Goal: Task Accomplishment & Management: Complete application form

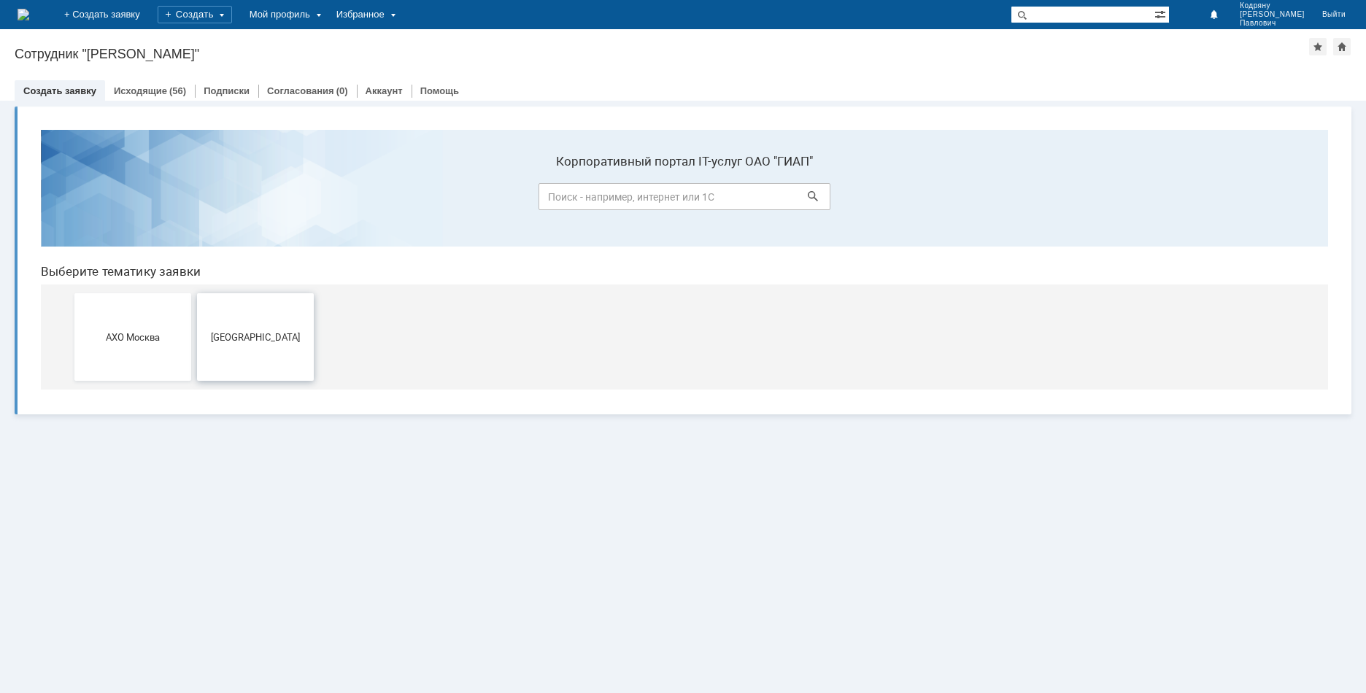
click at [294, 332] on span "[GEOGRAPHIC_DATA]" at bounding box center [255, 336] width 108 height 11
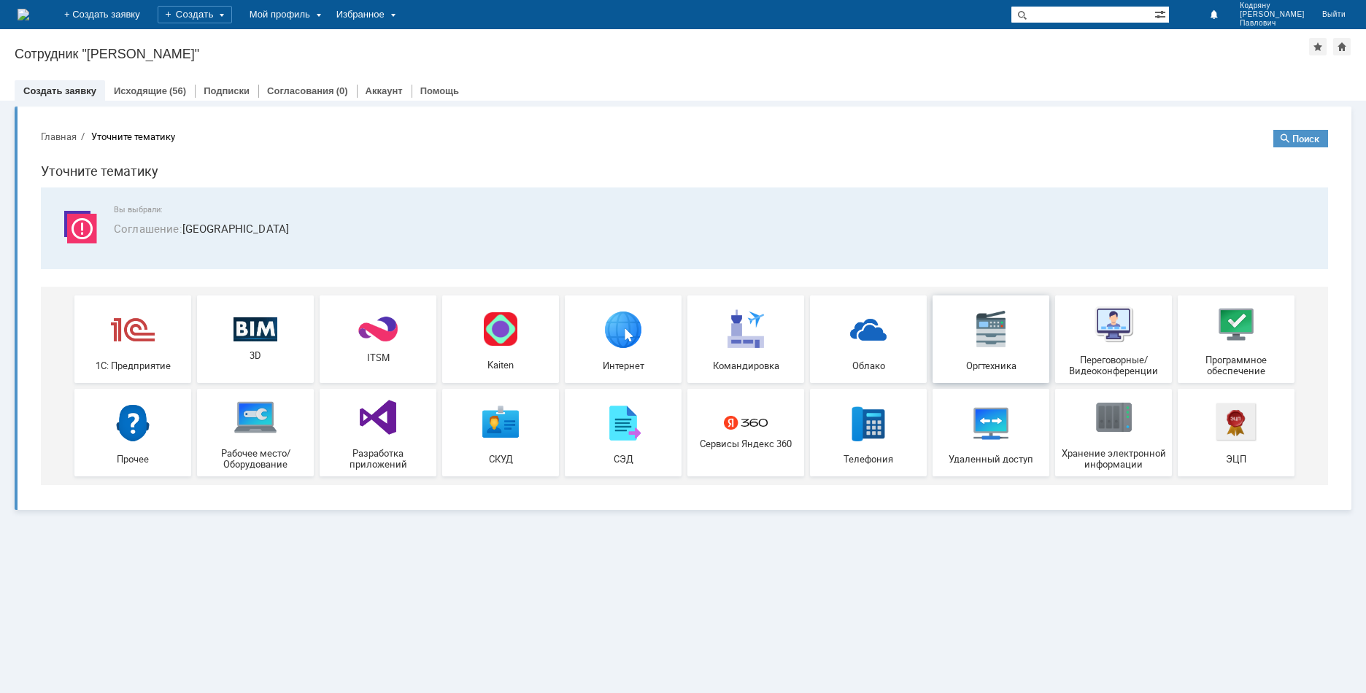
click at [981, 323] on img at bounding box center [991, 329] width 44 height 44
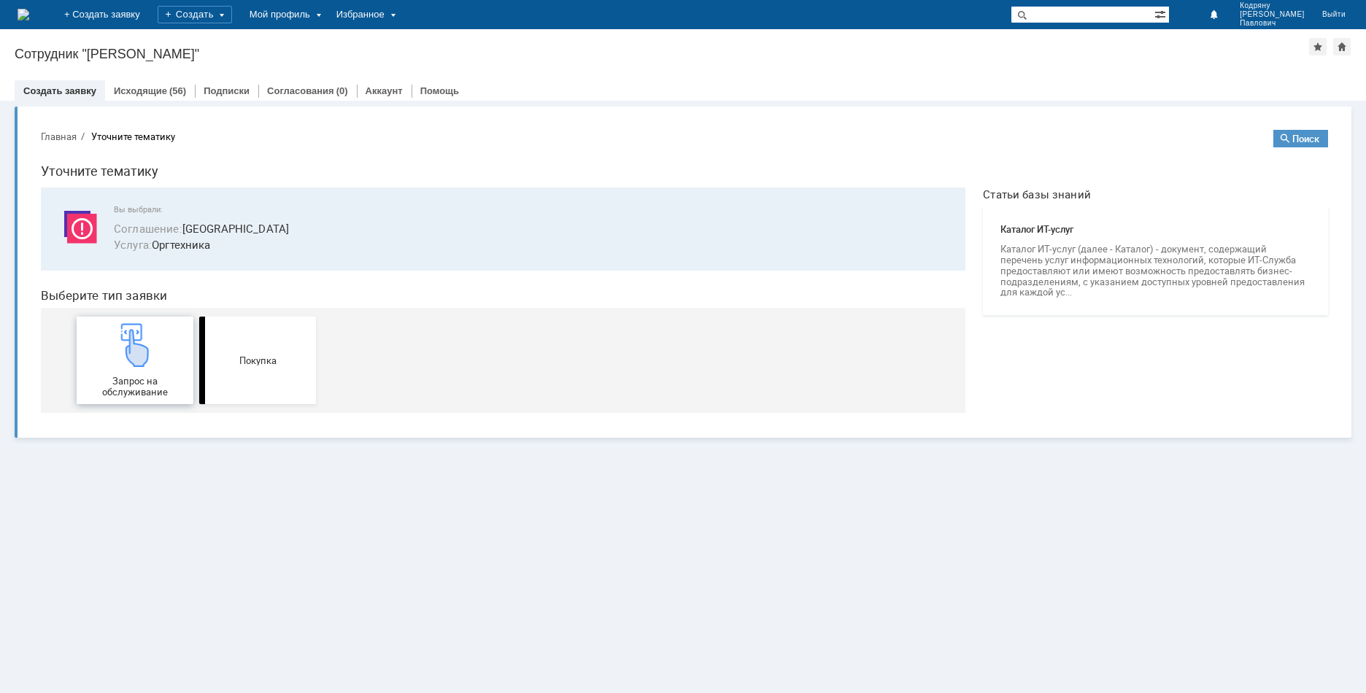
click at [127, 366] on img at bounding box center [135, 345] width 44 height 44
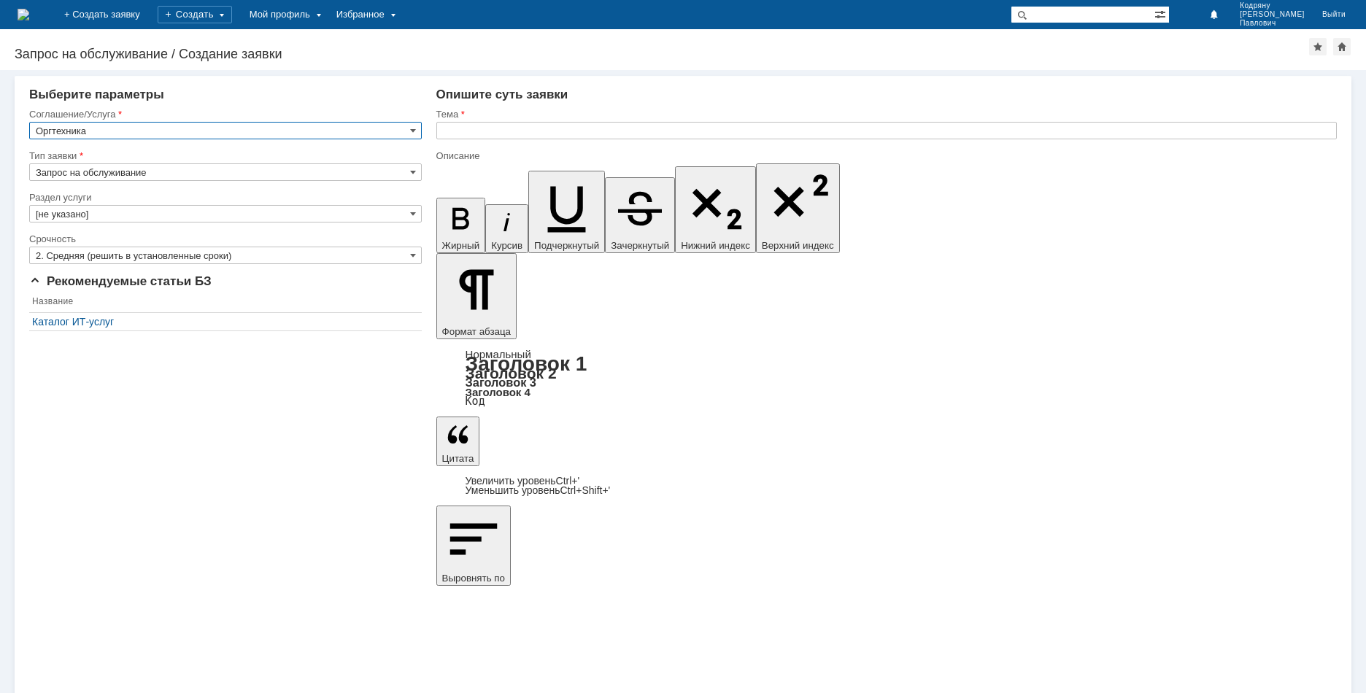
click at [147, 128] on input "Оргтехника" at bounding box center [225, 131] width 393 height 18
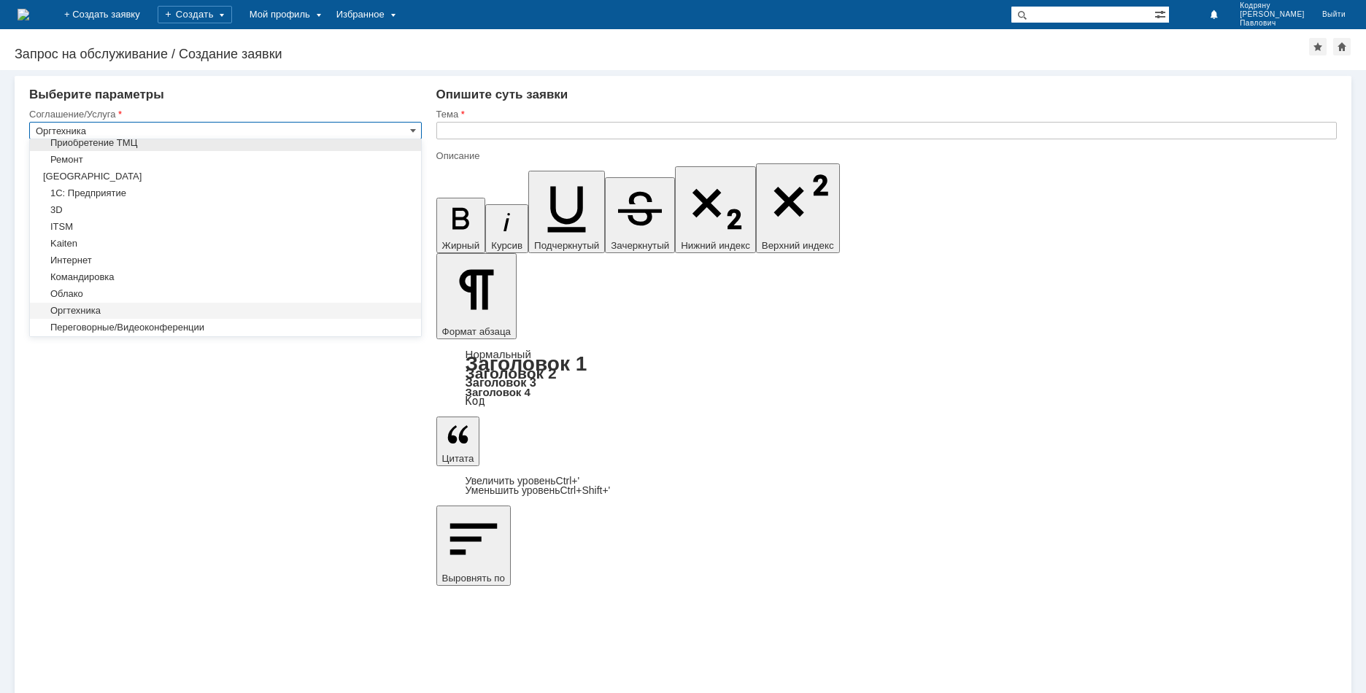
scroll to position [73, 0]
click at [150, 290] on div "Оргтехника" at bounding box center [225, 296] width 391 height 16
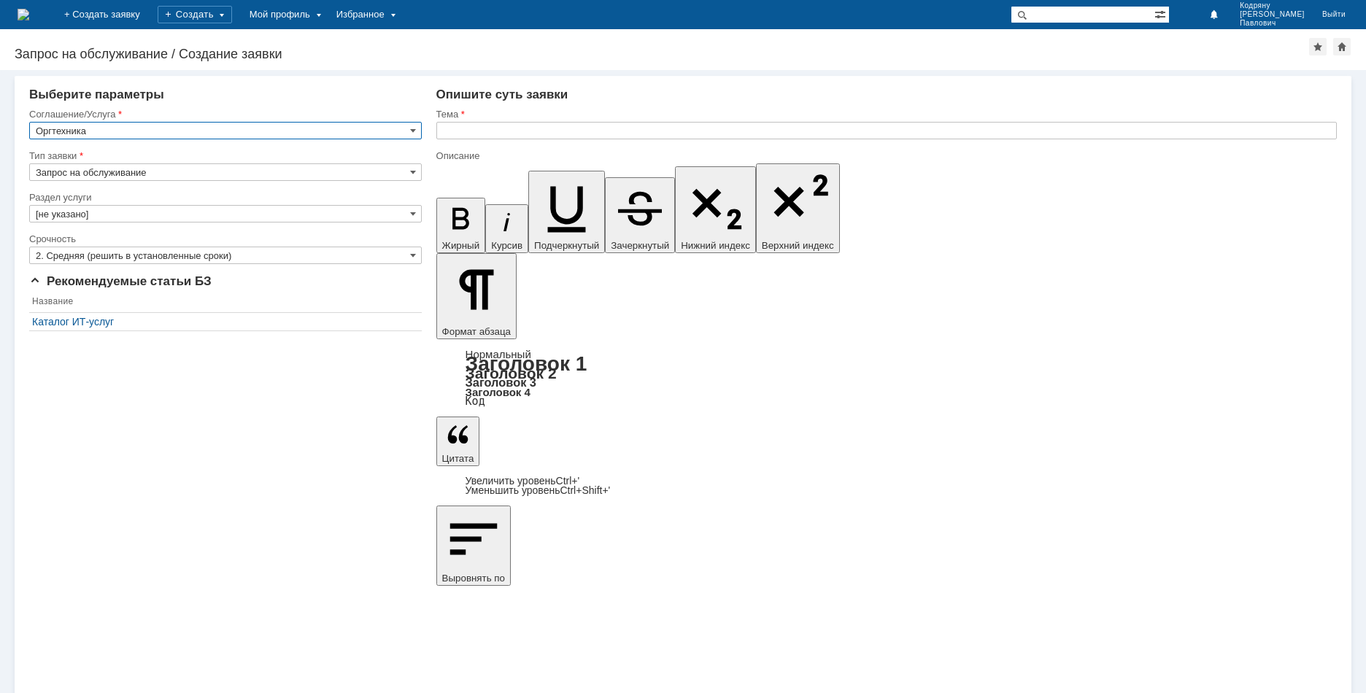
type input "Оргтехника"
click at [169, 166] on input "Запрос на обслуживание" at bounding box center [225, 172] width 393 height 18
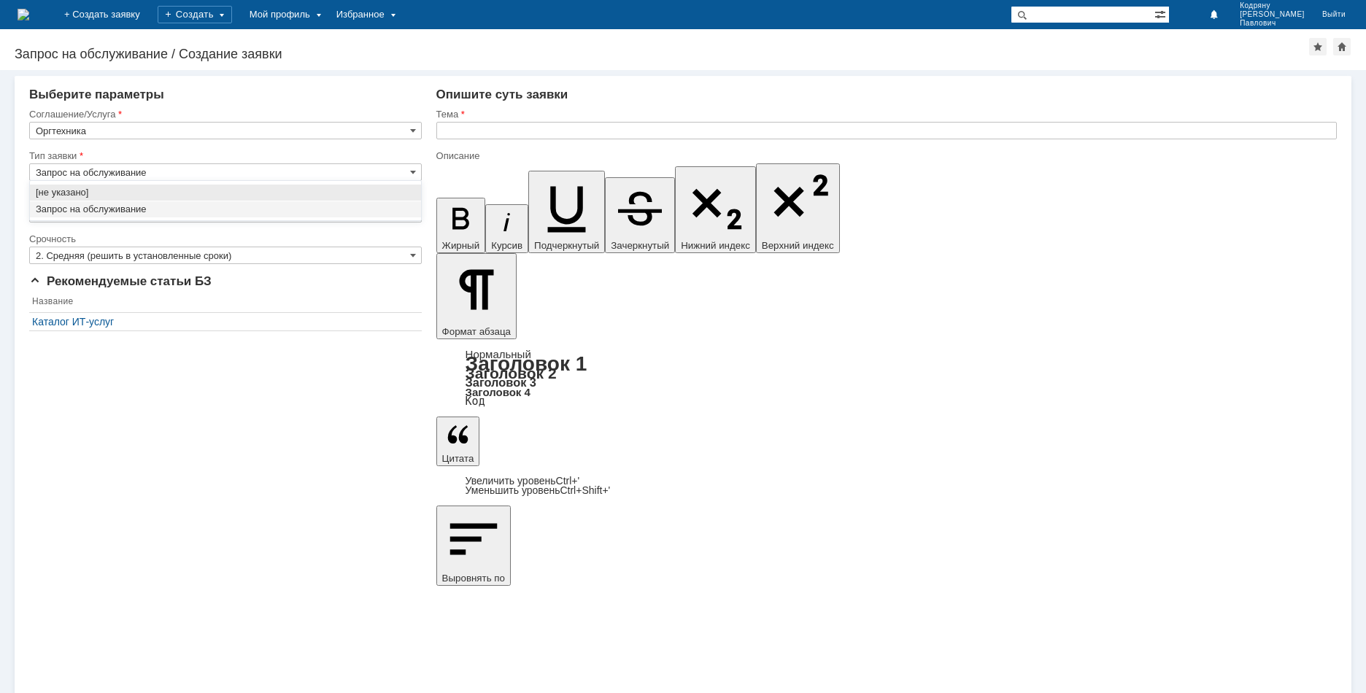
click at [167, 206] on span "Запрос на обслуживание" at bounding box center [225, 210] width 379 height 12
click at [134, 204] on div "Раздел услуги" at bounding box center [225, 198] width 393 height 14
type input "Запрос на обслуживание"
click at [124, 217] on input "[не указано]" at bounding box center [225, 214] width 393 height 18
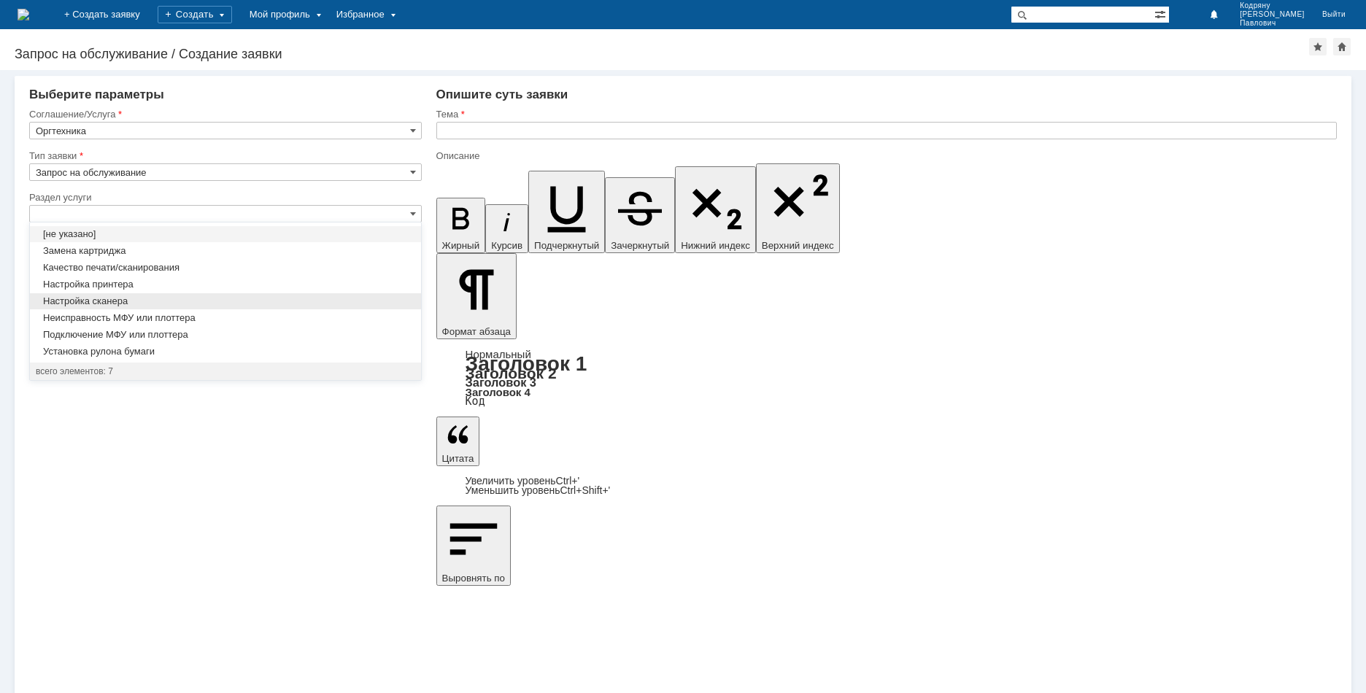
click at [165, 296] on span "Настройка сканера" at bounding box center [225, 301] width 379 height 12
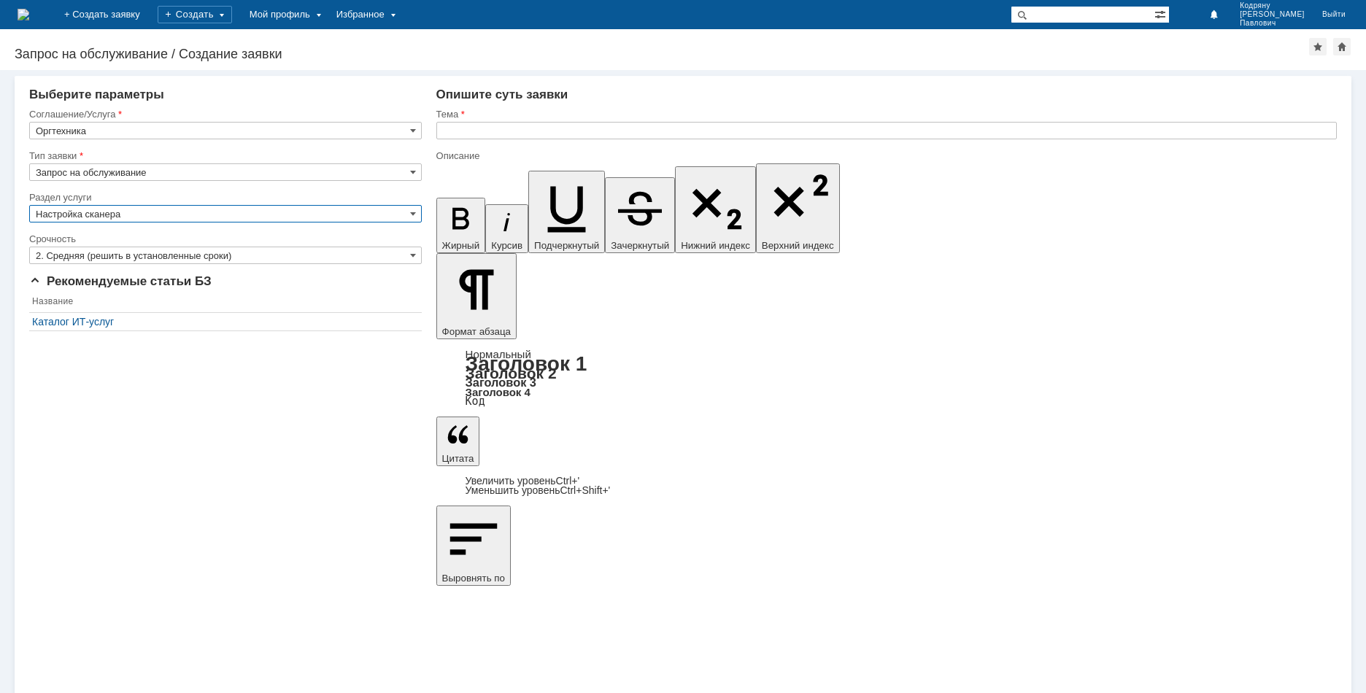
click at [298, 445] on div "Внимание! Выберите параметры Соглашение/Услуга Оргтехника Тип заявки Запрос на …" at bounding box center [683, 381] width 1366 height 623
type input "Настройка сканера"
click at [133, 256] on input "2. Средняя (решить в установленные сроки)" at bounding box center [225, 256] width 393 height 18
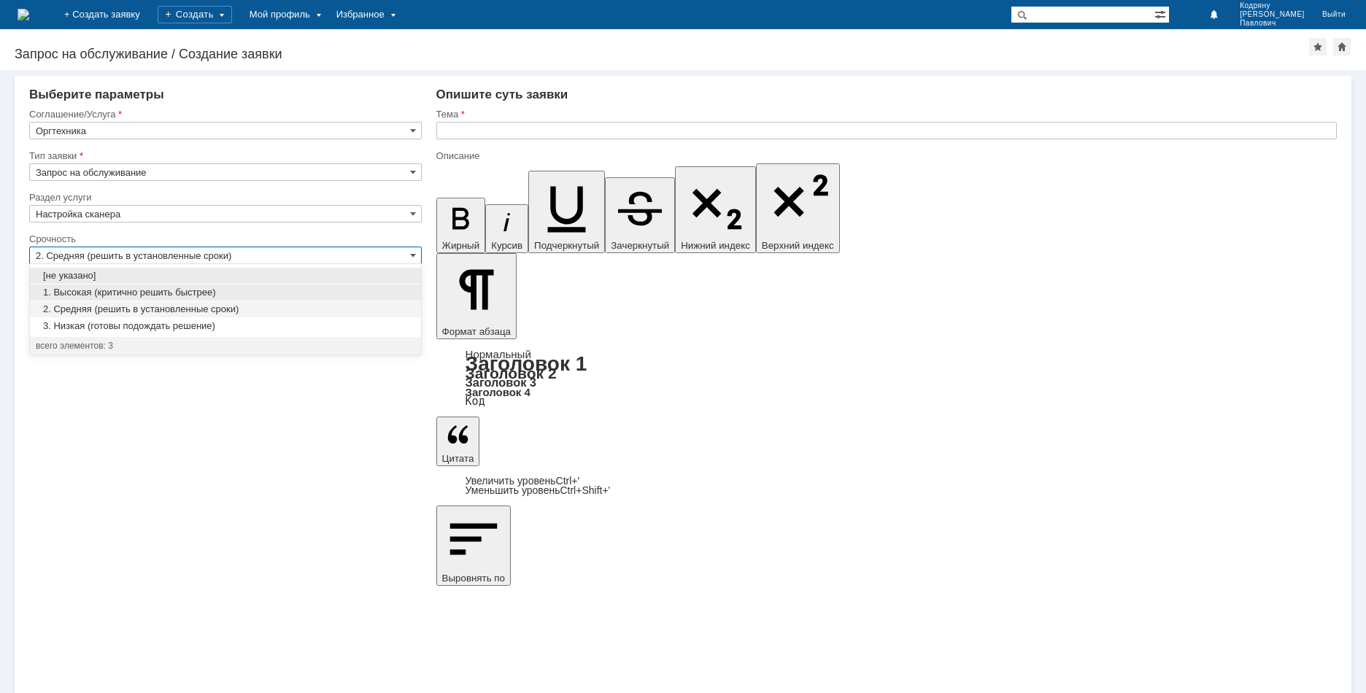
click at [117, 295] on span "1. Высокая (критично решить быстрее)" at bounding box center [225, 293] width 379 height 12
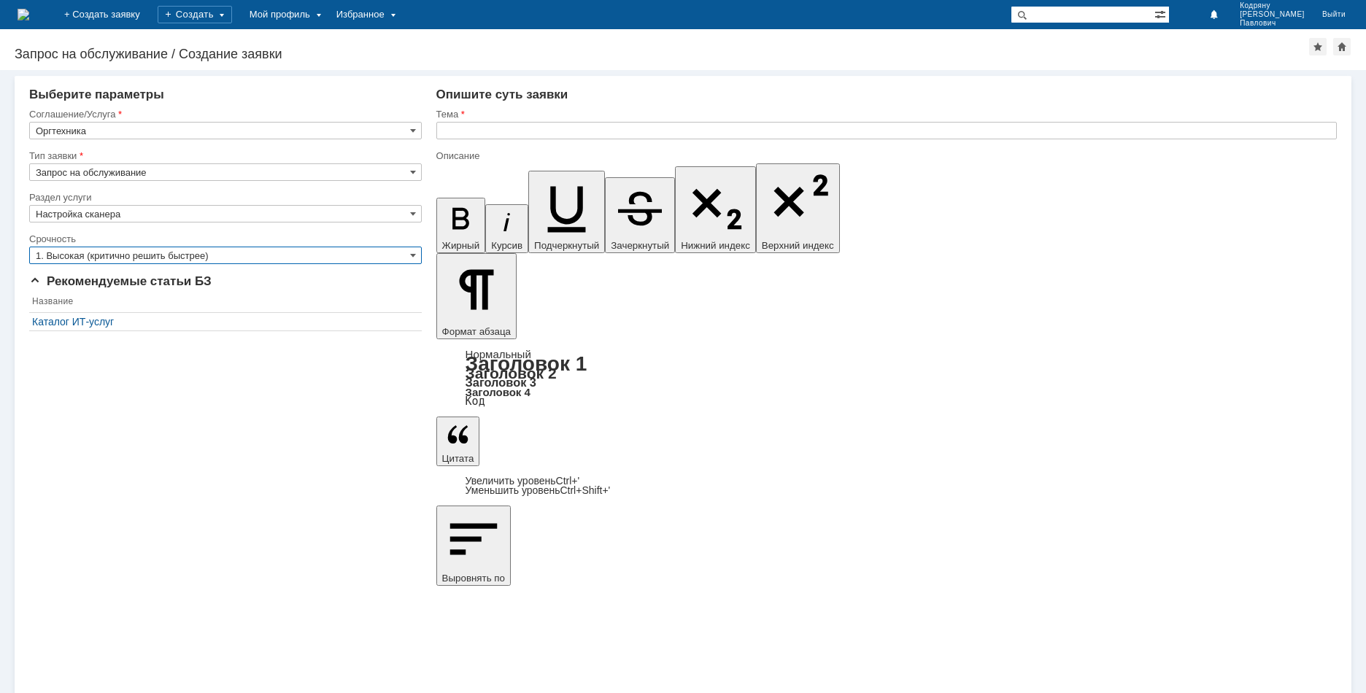
click at [235, 403] on div "Внимание! Выберите параметры Соглашение/Услуга Оргтехника Тип заявки Запрос на …" at bounding box center [683, 381] width 1366 height 623
type input "1. Высокая (критично решить быстрее)"
click at [520, 129] on input "text" at bounding box center [886, 131] width 900 height 18
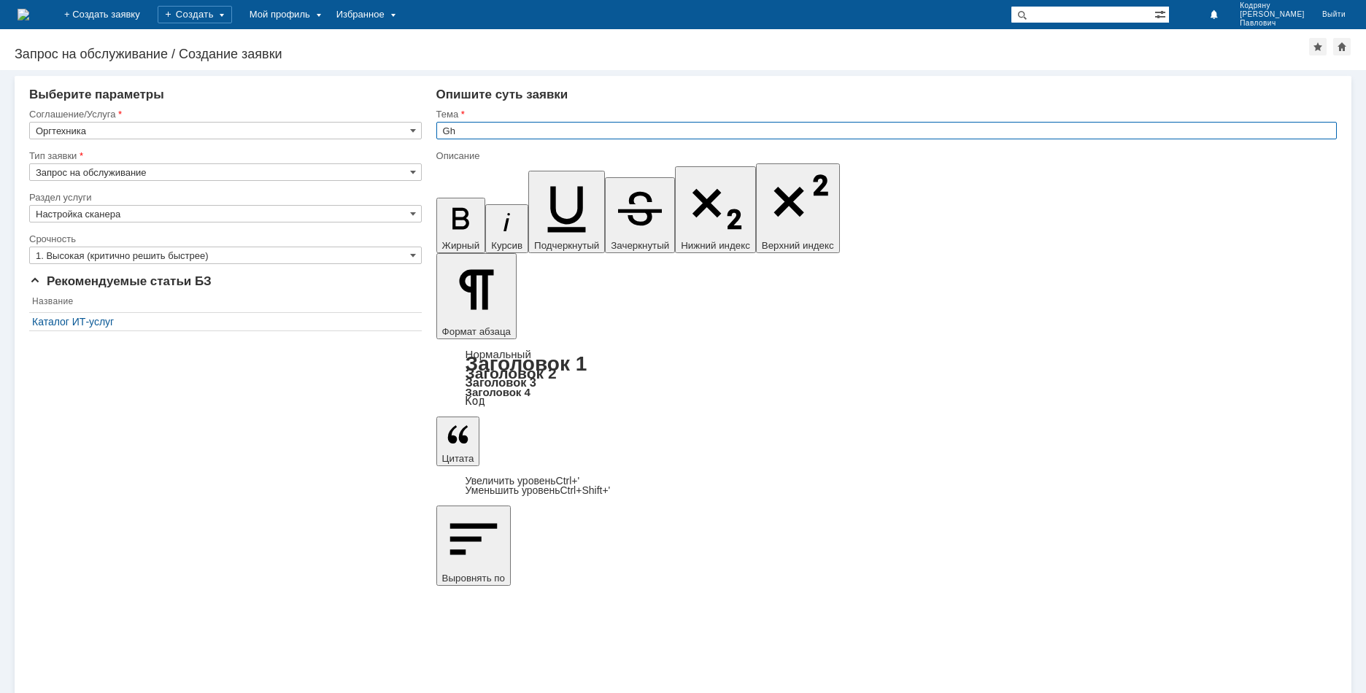
type input "G"
click at [658, 134] on input "Привязка адреса сотрудника к принтеру" at bounding box center [886, 131] width 900 height 18
type input "Привязка адреса сотрудника к принтеру MP 5002"
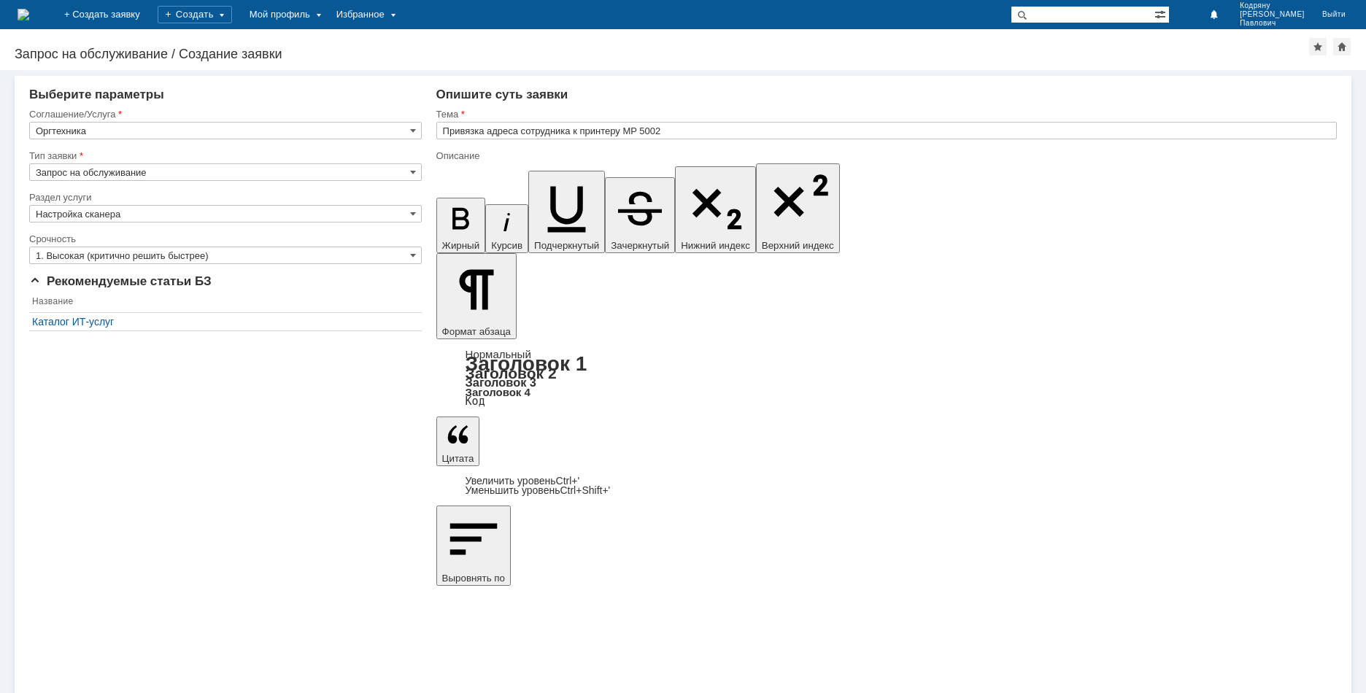
drag, startPoint x: 754, startPoint y: 5106, endPoint x: 611, endPoint y: 5109, distance: 143.0
